Goal: Transaction & Acquisition: Book appointment/travel/reservation

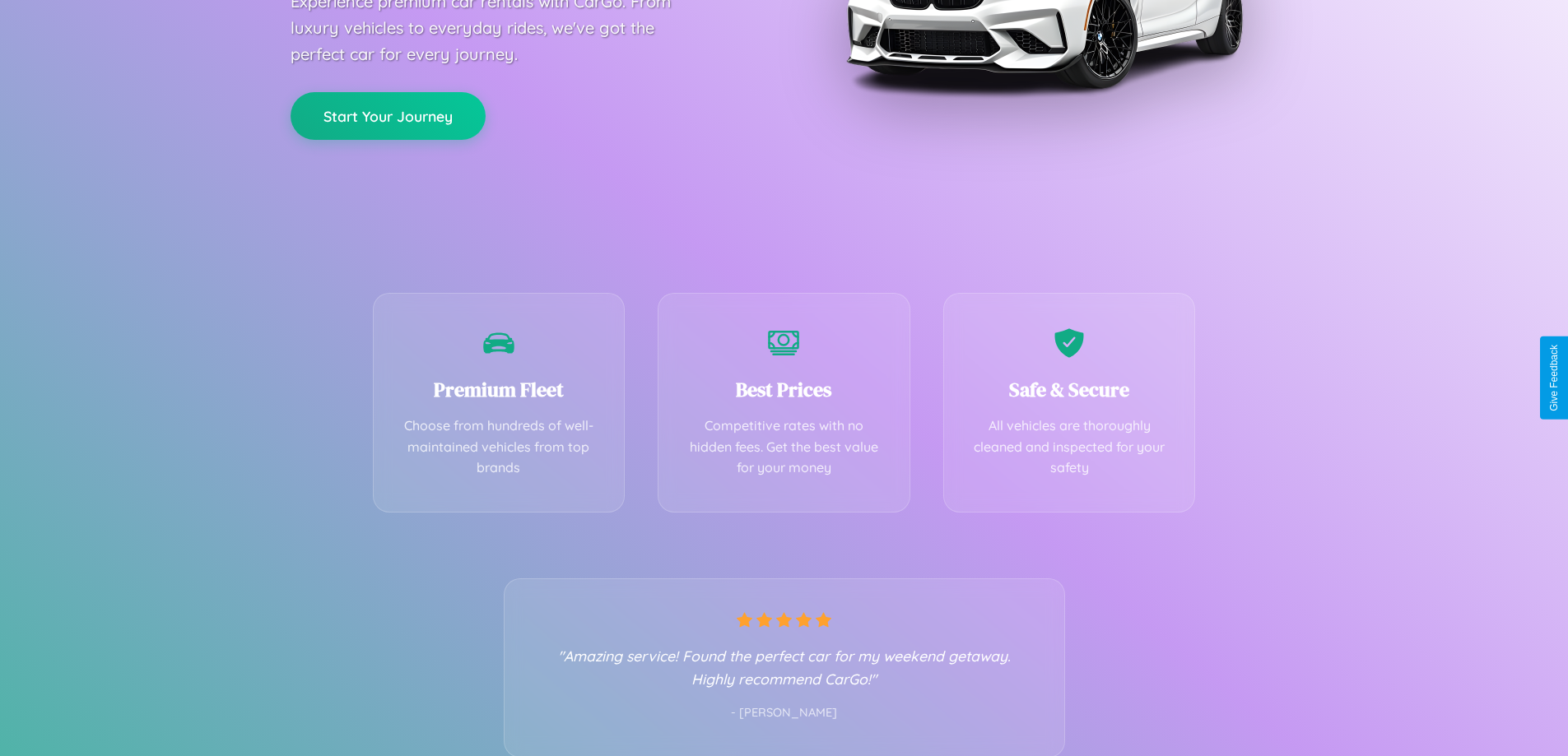
scroll to position [324, 0]
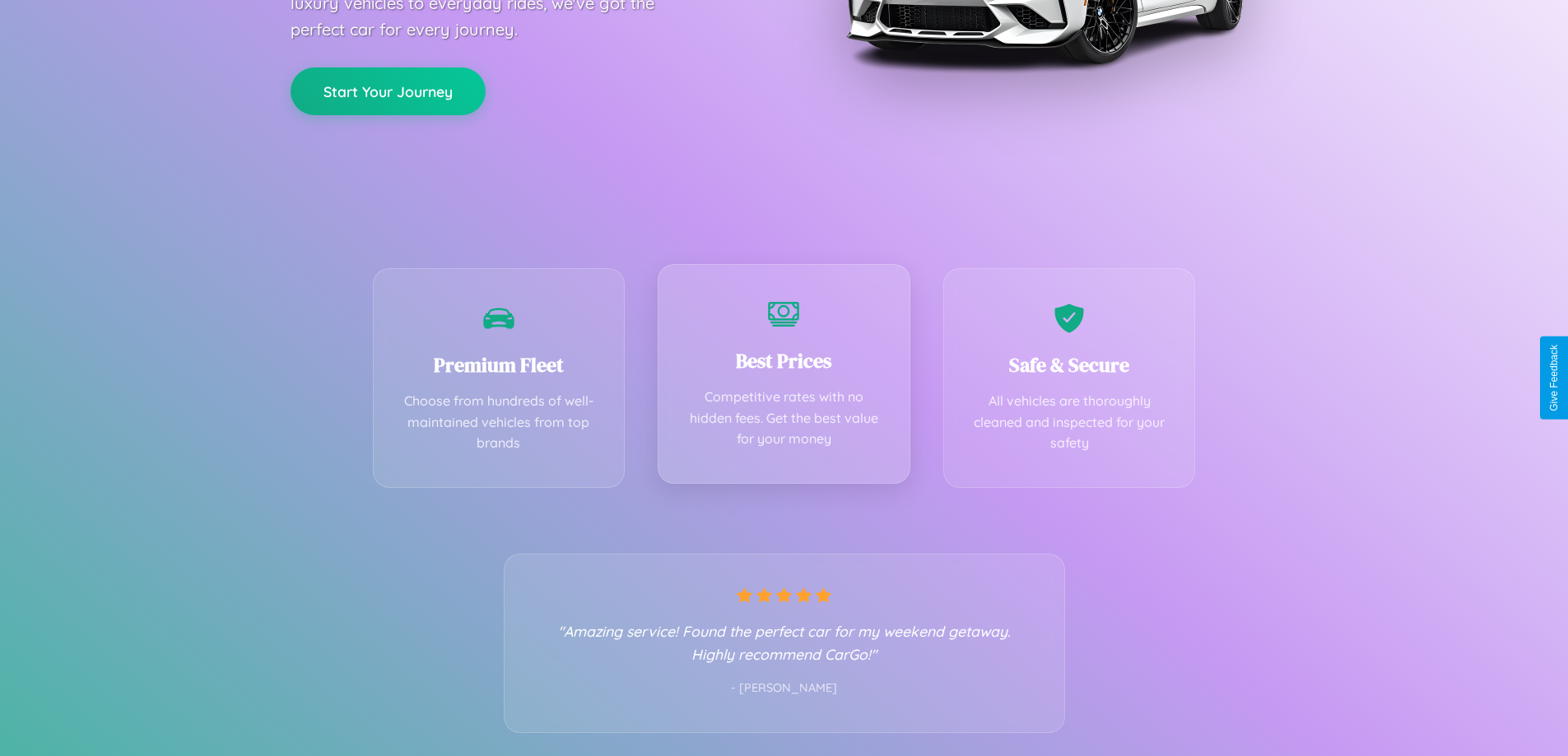
click at [784, 378] on div "Best Prices Competitive rates with no hidden fees. Get the best value for your …" at bounding box center [784, 373] width 253 height 220
click at [387, 89] on button "Start Your Journey" at bounding box center [388, 90] width 195 height 48
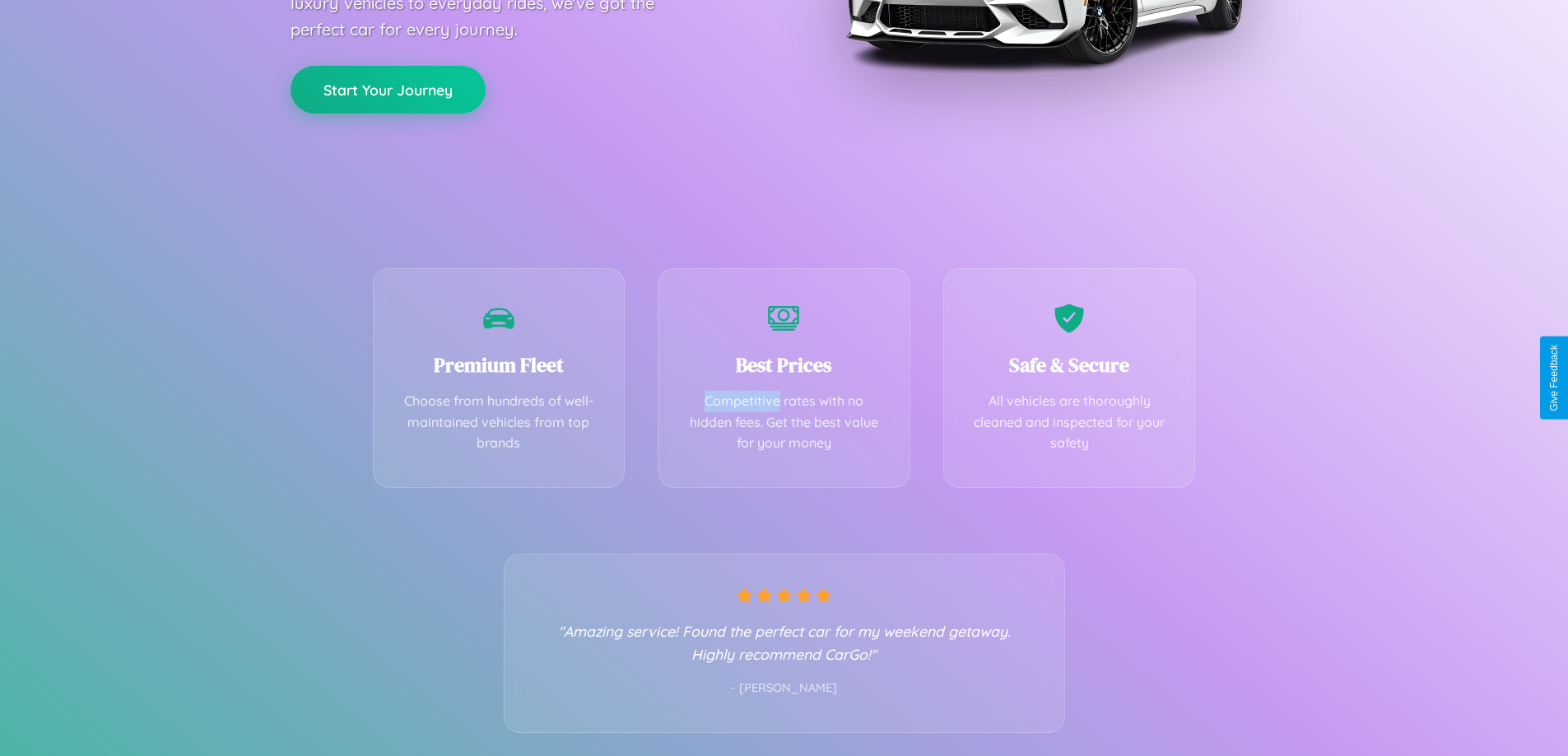
click at [387, 89] on button "Start Your Journey" at bounding box center [388, 90] width 195 height 48
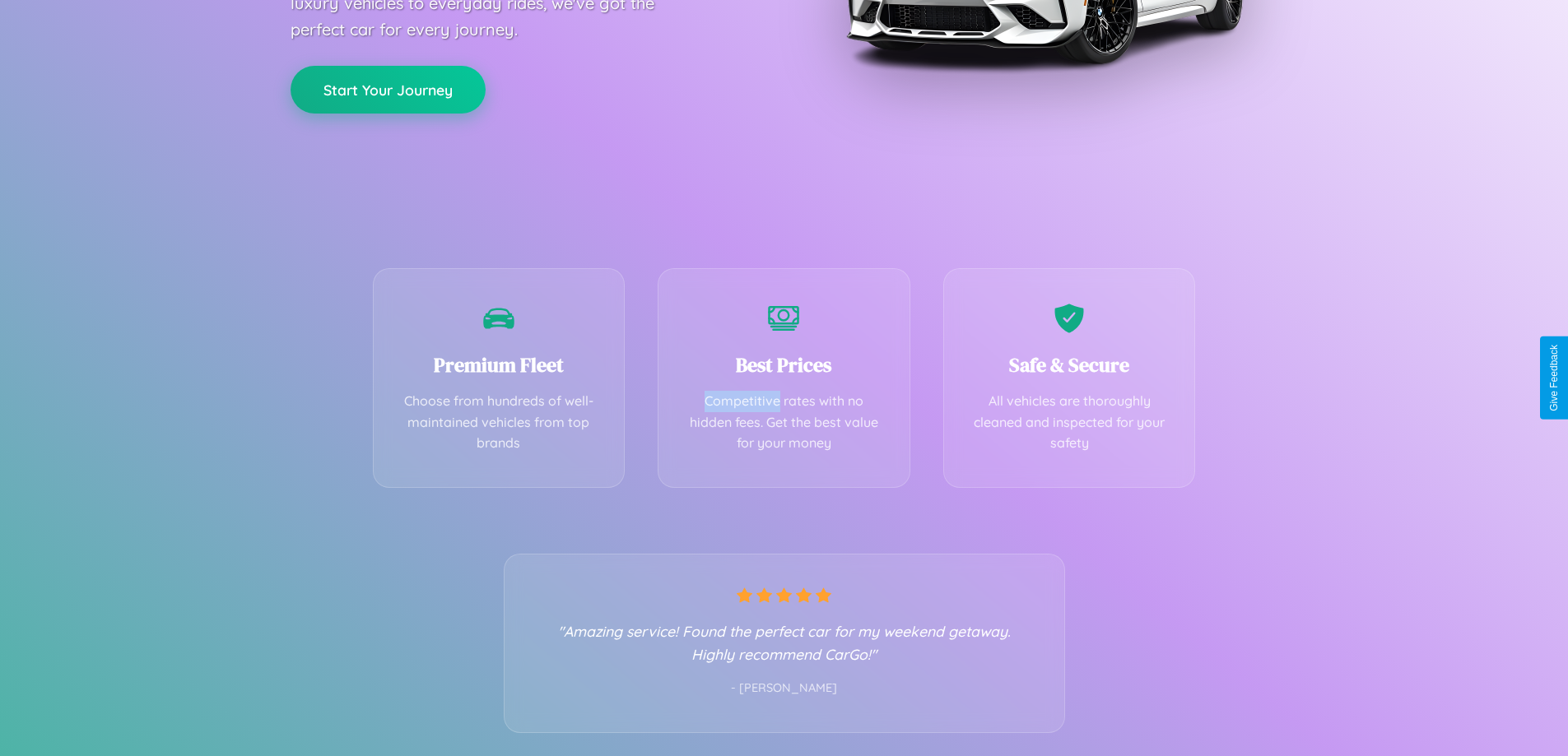
click at [387, 89] on button "Start Your Journey" at bounding box center [388, 90] width 195 height 48
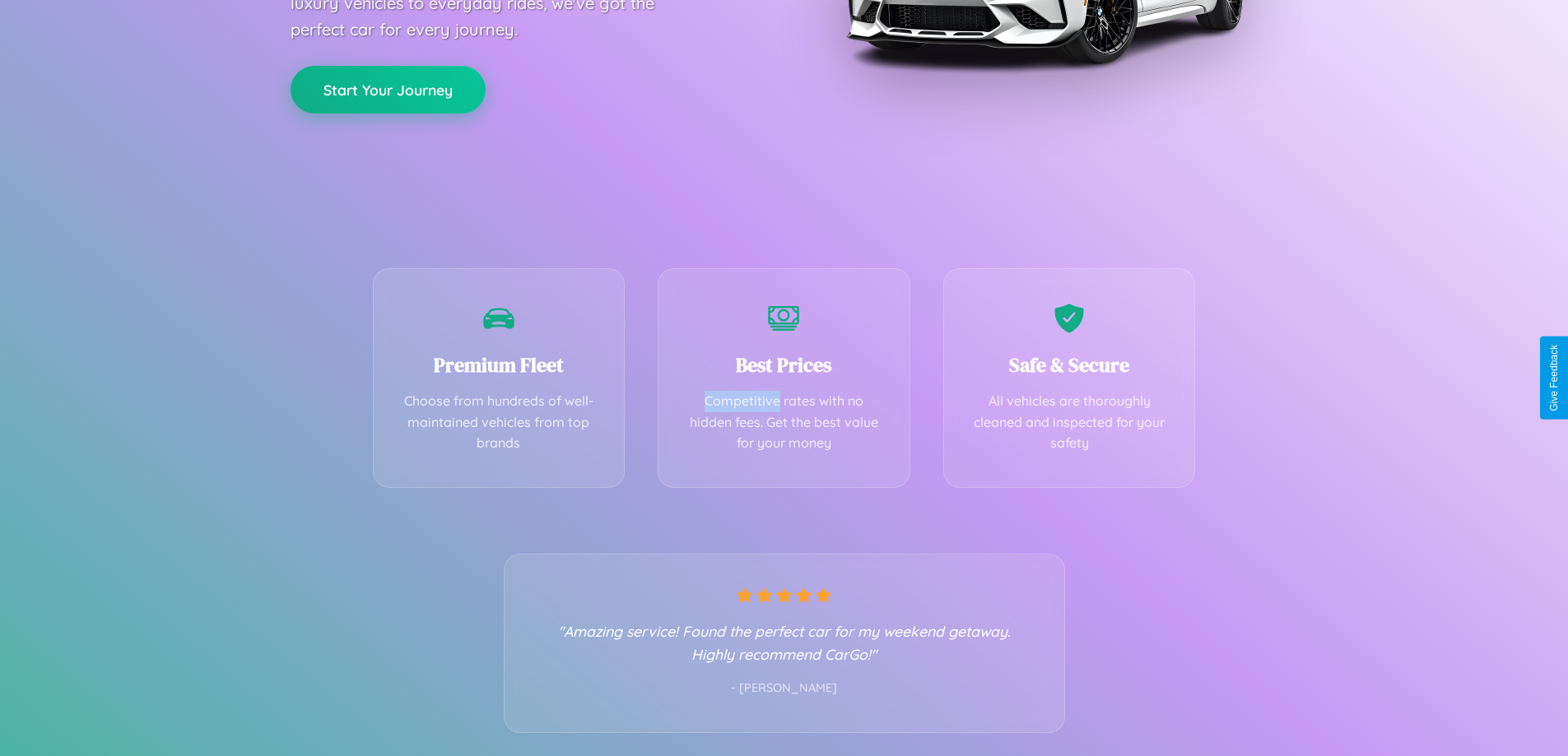
click at [387, 89] on button "Start Your Journey" at bounding box center [388, 90] width 195 height 48
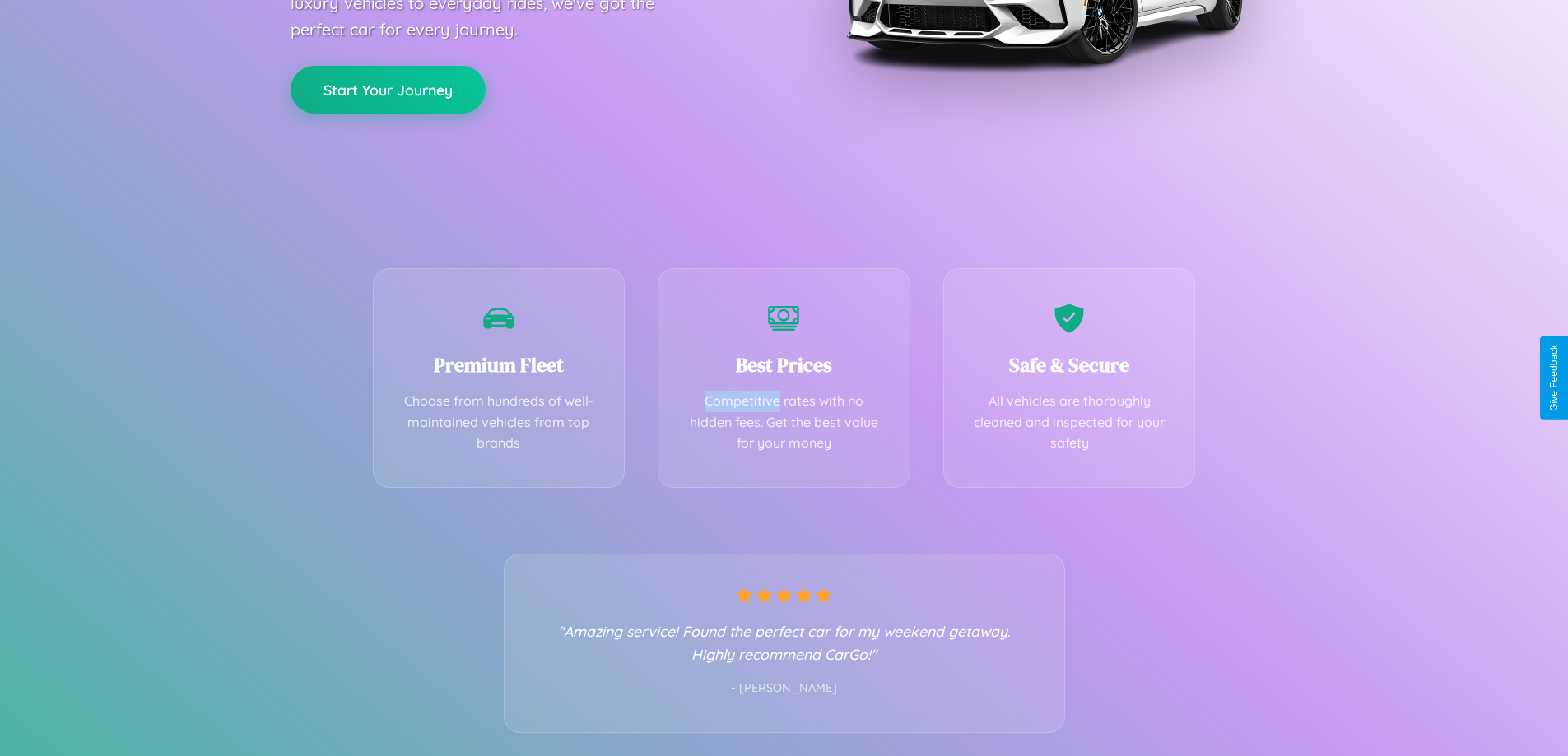
click at [387, 89] on button "Start Your Journey" at bounding box center [388, 90] width 195 height 48
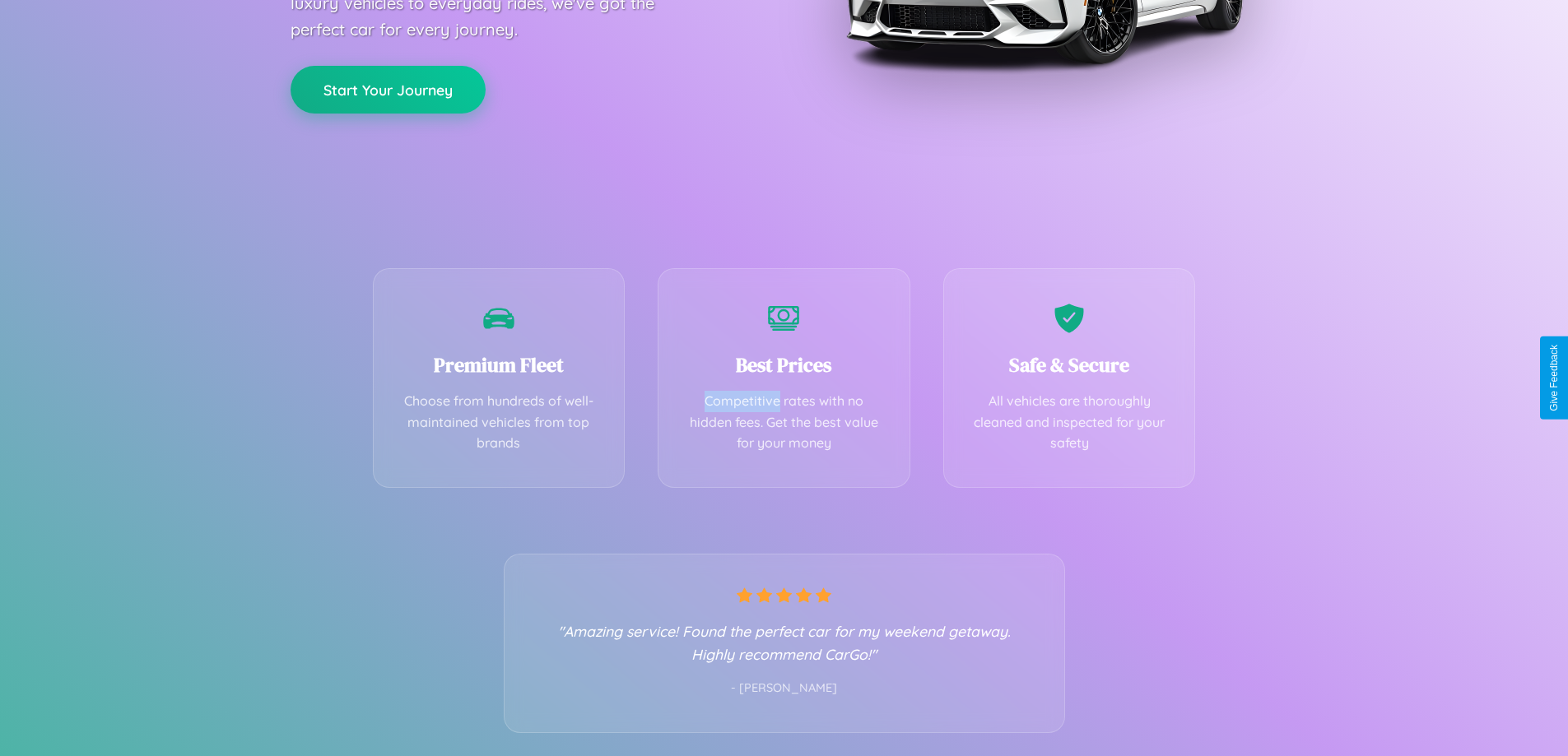
click at [387, 89] on button "Start Your Journey" at bounding box center [388, 90] width 195 height 48
